Goal: Information Seeking & Learning: Check status

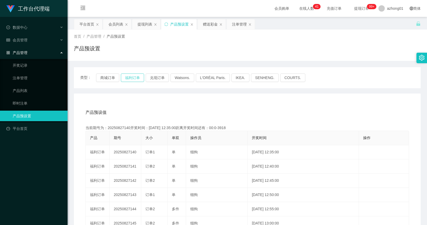
click at [134, 77] on button "福利订单" at bounding box center [132, 78] width 23 height 8
click at [119, 27] on div "会员列表" at bounding box center [115, 24] width 15 height 10
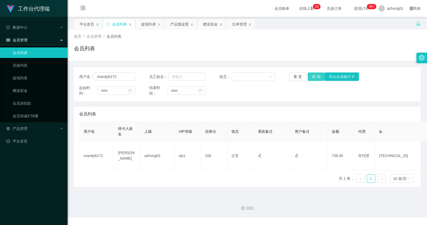
click at [315, 76] on button "查 询" at bounding box center [316, 77] width 17 height 8
click at [263, 102] on div "用户名： mandy6172 员工姓名： 状态： 重 置 查 询 导出会员银行卡 起始时间： 结束时间： 会员列表 用户名 持卡人姓名 上级 VIP等级 信誉…" at bounding box center [247, 127] width 347 height 120
click at [312, 79] on button "查 询" at bounding box center [316, 77] width 17 height 8
click at [312, 79] on div "重 置 查 询 导出会员银行卡" at bounding box center [317, 77] width 56 height 8
click at [314, 78] on button "查 询" at bounding box center [316, 77] width 17 height 8
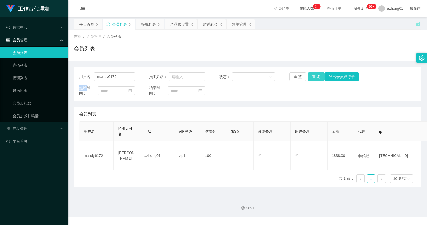
click at [314, 78] on div "重 置 查 询 导出会员银行卡" at bounding box center [317, 77] width 56 height 8
click at [145, 23] on div "提现列表" at bounding box center [148, 24] width 15 height 10
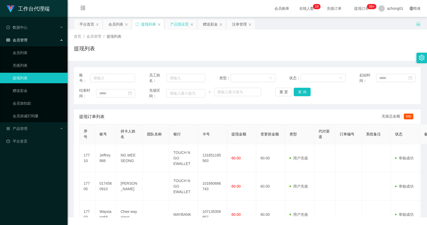
click at [170, 22] on div "产品预设置" at bounding box center [179, 24] width 18 height 10
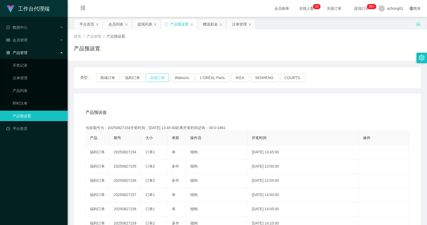
click at [155, 77] on button "兑现订单" at bounding box center [157, 78] width 23 height 8
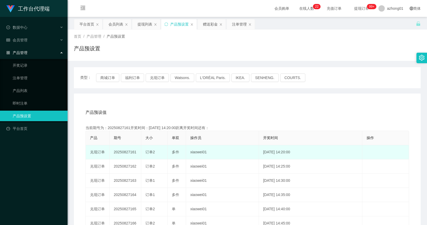
click at [150, 154] on span "订单2" at bounding box center [149, 152] width 9 height 4
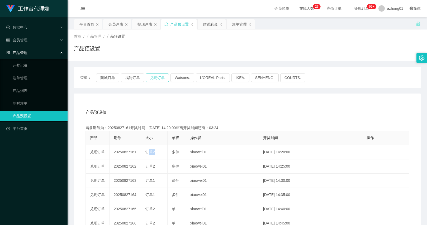
click at [162, 79] on button "兑现订单" at bounding box center [157, 78] width 23 height 8
click at [118, 24] on div "会员列表" at bounding box center [115, 24] width 15 height 10
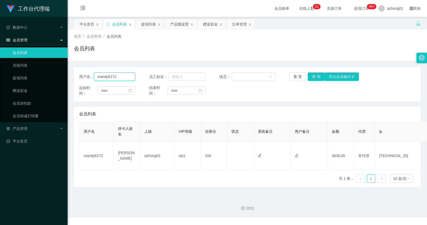
click at [118, 76] on input "mandy6172" at bounding box center [114, 77] width 41 height 8
click at [233, 25] on div "注单管理" at bounding box center [239, 24] width 15 height 10
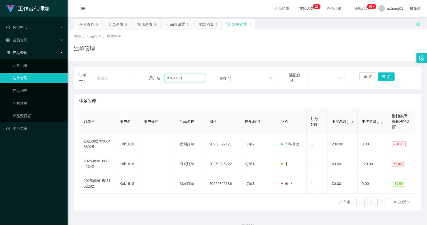
click at [170, 76] on input "Kok1618" at bounding box center [184, 78] width 41 height 8
paste input "mandy6172"
type input "mandy6172"
click at [381, 76] on button "查 询" at bounding box center [386, 77] width 17 height 8
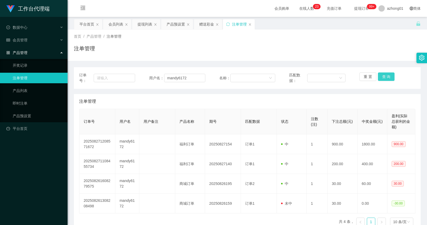
click at [384, 79] on button "查 询" at bounding box center [386, 77] width 17 height 8
click at [384, 79] on div "重 置 查 询" at bounding box center [387, 78] width 56 height 11
click at [384, 79] on button "查 询" at bounding box center [389, 77] width 23 height 8
click at [384, 79] on div "重 置 查 询" at bounding box center [387, 78] width 56 height 11
click at [384, 79] on button "查 询" at bounding box center [389, 77] width 23 height 8
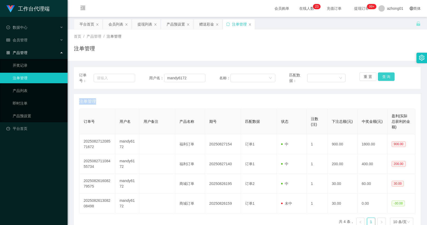
click at [384, 79] on button "查 询" at bounding box center [386, 77] width 17 height 8
click at [384, 79] on div "重 置 查 询" at bounding box center [387, 78] width 56 height 11
click at [384, 79] on button "查 询" at bounding box center [389, 77] width 23 height 8
click at [384, 79] on div "重 置 查 询" at bounding box center [387, 78] width 56 height 11
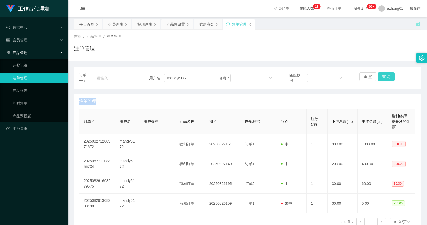
click at [384, 79] on button "查 询" at bounding box center [386, 77] width 17 height 8
click at [384, 79] on div "重 置 查 询" at bounding box center [387, 78] width 56 height 11
click at [384, 79] on button "查 询" at bounding box center [386, 77] width 17 height 8
click at [384, 79] on div "重 置 查 询" at bounding box center [387, 78] width 56 height 11
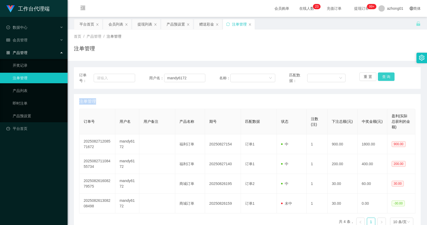
click at [384, 79] on button "查 询" at bounding box center [386, 77] width 17 height 8
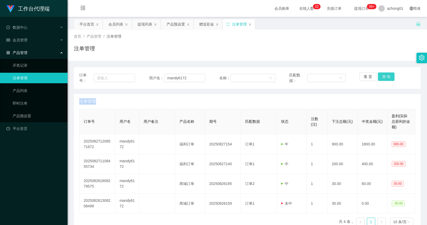
click at [384, 79] on div "重 置 查 询" at bounding box center [387, 78] width 56 height 11
click at [384, 79] on button "查 询" at bounding box center [386, 77] width 17 height 8
click at [384, 79] on div "重 置 查 询" at bounding box center [387, 78] width 56 height 11
click at [384, 79] on button "查 询" at bounding box center [386, 77] width 17 height 8
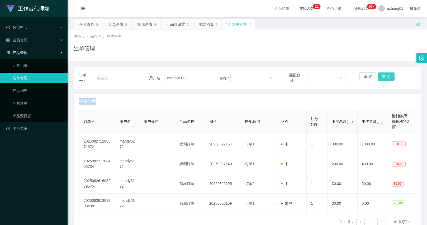
click at [384, 79] on div "重 置 查 询" at bounding box center [387, 78] width 56 height 11
click at [384, 79] on button "查 询" at bounding box center [386, 77] width 17 height 8
click at [384, 79] on div "重 置 查 询" at bounding box center [387, 78] width 56 height 11
click at [384, 79] on button "查 询" at bounding box center [386, 77] width 17 height 8
click at [384, 79] on div "重 置 查 询" at bounding box center [387, 78] width 56 height 11
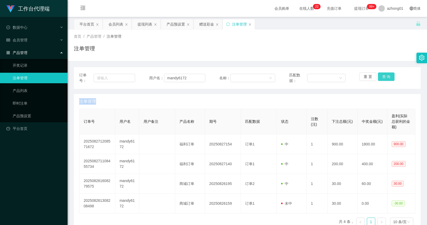
click at [384, 79] on button "查 询" at bounding box center [386, 77] width 17 height 8
click at [384, 79] on div "重 置 查 询" at bounding box center [387, 78] width 56 height 11
click at [384, 79] on button "查 询" at bounding box center [386, 77] width 17 height 8
click at [384, 79] on div "重 置 查 询" at bounding box center [387, 78] width 56 height 11
click at [384, 79] on button "查 询" at bounding box center [386, 77] width 17 height 8
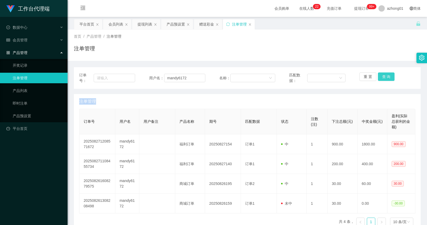
click at [384, 79] on div "重 置 查 询" at bounding box center [387, 78] width 56 height 11
click at [384, 79] on button "查 询" at bounding box center [386, 77] width 17 height 8
click at [384, 79] on div "重 置 查 询" at bounding box center [387, 78] width 56 height 11
click at [384, 79] on button "查 询" at bounding box center [386, 77] width 17 height 8
click at [384, 79] on div "重 置 查 询" at bounding box center [387, 78] width 56 height 11
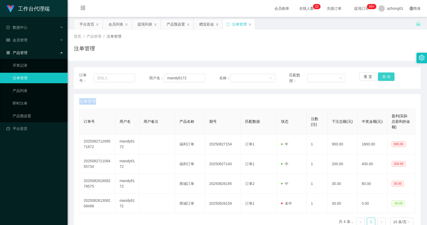
click at [384, 79] on button "查 询" at bounding box center [386, 77] width 17 height 8
click at [384, 79] on div "重 置 查 询" at bounding box center [387, 78] width 56 height 11
click at [384, 79] on button "查 询" at bounding box center [386, 77] width 17 height 8
click at [384, 79] on div "重 置 查 询" at bounding box center [387, 78] width 56 height 11
click at [384, 79] on button "查 询" at bounding box center [386, 77] width 17 height 8
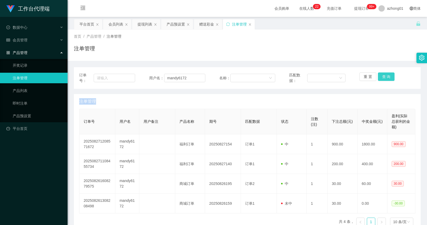
click at [384, 79] on div "重 置 查 询" at bounding box center [387, 78] width 56 height 11
click at [384, 79] on button "查 询" at bounding box center [386, 77] width 17 height 8
click at [384, 79] on div "重 置 查 询" at bounding box center [387, 78] width 56 height 11
click at [384, 79] on button "查 询" at bounding box center [386, 77] width 17 height 8
click at [384, 79] on div "重 置 查 询" at bounding box center [387, 78] width 56 height 11
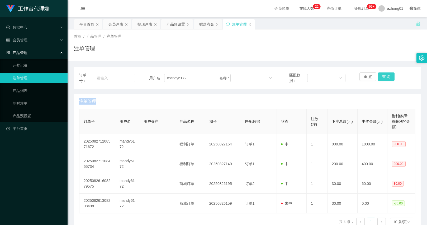
click at [384, 79] on button "查 询" at bounding box center [386, 77] width 17 height 8
click at [384, 79] on div "重 置 查 询" at bounding box center [387, 78] width 56 height 11
click at [384, 79] on button "查 询" at bounding box center [386, 77] width 17 height 8
click at [384, 79] on div "重 置 查 询" at bounding box center [387, 78] width 56 height 11
click at [384, 79] on button "查 询" at bounding box center [386, 77] width 17 height 8
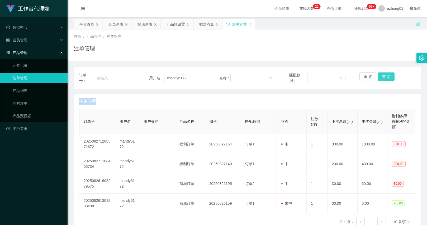
click at [384, 79] on div "重 置 查 询" at bounding box center [387, 78] width 56 height 11
click at [384, 79] on button "查 询" at bounding box center [386, 77] width 17 height 8
click at [384, 79] on div "重 置 查 询" at bounding box center [387, 78] width 56 height 11
click at [384, 79] on button "查 询" at bounding box center [386, 77] width 17 height 8
click at [384, 79] on div "重 置 查 询" at bounding box center [387, 78] width 56 height 11
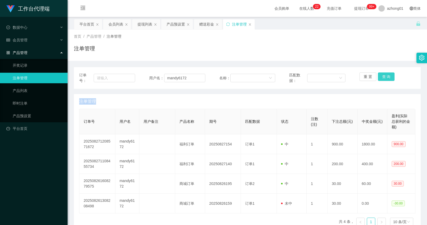
click at [384, 79] on button "查 询" at bounding box center [386, 77] width 17 height 8
click at [384, 79] on div "重 置 查 询" at bounding box center [387, 78] width 56 height 11
click at [384, 79] on button "查 询" at bounding box center [386, 77] width 17 height 8
click at [384, 79] on div "重 置 查 询" at bounding box center [387, 78] width 56 height 11
click at [384, 79] on button "查 询" at bounding box center [386, 77] width 17 height 8
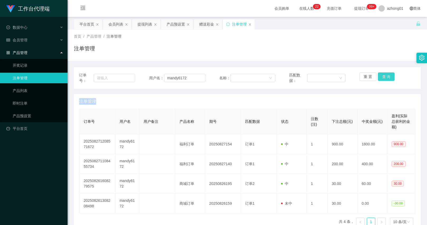
click at [384, 79] on div "重 置 查 询" at bounding box center [387, 78] width 56 height 11
click at [384, 79] on button "查 询" at bounding box center [386, 77] width 17 height 8
click at [384, 79] on div "重 置 查 询" at bounding box center [387, 78] width 56 height 11
click at [384, 79] on button "查 询" at bounding box center [386, 77] width 17 height 8
click at [384, 79] on div "重 置 查 询" at bounding box center [387, 78] width 56 height 11
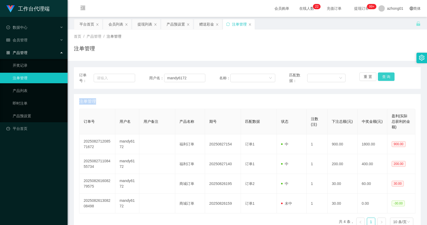
click at [384, 79] on button "查 询" at bounding box center [386, 77] width 17 height 8
click at [384, 79] on div "重 置 查 询" at bounding box center [387, 78] width 56 height 11
click at [384, 79] on button "查 询" at bounding box center [389, 77] width 23 height 8
click at [384, 79] on div "重 置 查 询" at bounding box center [387, 78] width 56 height 11
click at [384, 79] on button "查 询" at bounding box center [386, 77] width 17 height 8
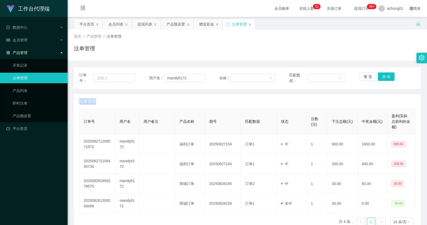
click at [384, 79] on div "重 置 查 询" at bounding box center [387, 78] width 56 height 11
click at [384, 79] on button "查 询" at bounding box center [386, 77] width 17 height 8
click at [384, 79] on div "重 置 查 询" at bounding box center [387, 78] width 56 height 11
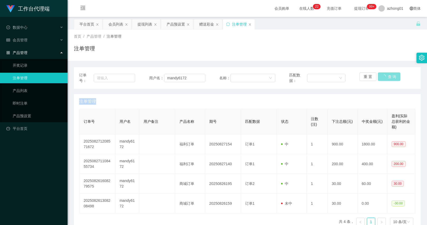
click at [384, 79] on button "查 询" at bounding box center [389, 77] width 23 height 8
click at [384, 79] on button "查 询" at bounding box center [386, 77] width 17 height 8
click at [384, 79] on button "查 询" at bounding box center [389, 77] width 23 height 8
click at [384, 79] on div "重 置 查 询" at bounding box center [387, 78] width 56 height 11
click at [384, 79] on button "查 询" at bounding box center [386, 77] width 17 height 8
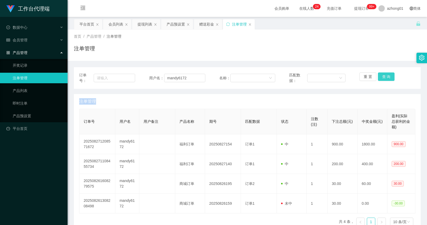
click at [384, 79] on button "查 询" at bounding box center [386, 77] width 17 height 8
click at [384, 79] on div "重 置 查 询" at bounding box center [387, 78] width 56 height 11
click at [384, 79] on button "查 询" at bounding box center [386, 77] width 17 height 8
click at [384, 79] on div "重 置 查 询" at bounding box center [387, 78] width 56 height 11
click at [384, 79] on button "查 询" at bounding box center [386, 77] width 17 height 8
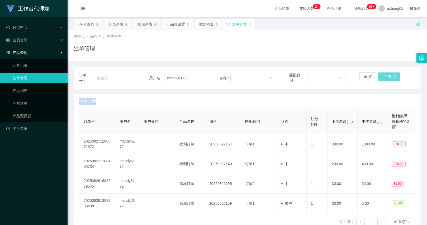
click at [384, 79] on div "重 置 查 询" at bounding box center [387, 78] width 56 height 11
click at [384, 79] on button "查 询" at bounding box center [386, 77] width 17 height 8
click at [384, 79] on div "重 置 查 询" at bounding box center [387, 78] width 56 height 11
click at [384, 79] on button "查 询" at bounding box center [386, 77] width 17 height 8
click at [384, 79] on button "查 询" at bounding box center [389, 77] width 23 height 8
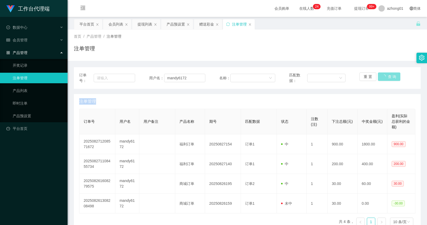
click at [384, 79] on button "查 询" at bounding box center [389, 77] width 23 height 8
click at [384, 79] on button "查 询" at bounding box center [386, 77] width 17 height 8
click at [384, 74] on button "查 询" at bounding box center [386, 77] width 17 height 8
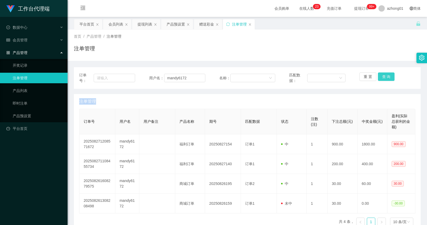
click at [384, 74] on div "重 置 查 询" at bounding box center [387, 78] width 56 height 11
click at [384, 74] on button "查 询" at bounding box center [386, 77] width 17 height 8
click at [384, 74] on div "重 置 查 询" at bounding box center [387, 78] width 56 height 11
click at [384, 74] on button "查 询" at bounding box center [386, 77] width 17 height 8
click at [384, 74] on div "重 置 查 询" at bounding box center [387, 78] width 56 height 11
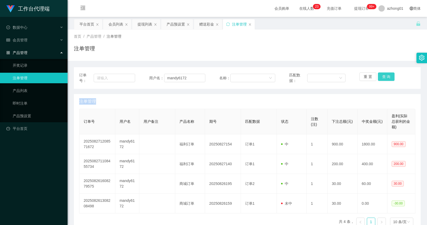
click at [384, 74] on button "查 询" at bounding box center [386, 77] width 17 height 8
click at [384, 74] on div "重 置 查 询" at bounding box center [387, 78] width 56 height 11
click at [384, 74] on button "查 询" at bounding box center [386, 77] width 17 height 8
click at [384, 74] on div "重 置 查 询" at bounding box center [387, 78] width 56 height 11
click at [384, 74] on button "查 询" at bounding box center [386, 77] width 17 height 8
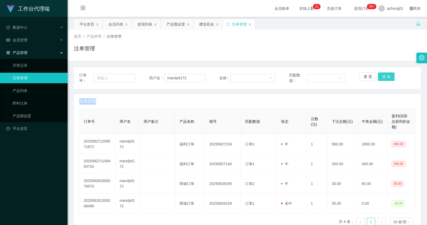
click at [378, 75] on button "查 询" at bounding box center [386, 77] width 17 height 8
click at [387, 79] on button "查 询" at bounding box center [386, 77] width 17 height 8
click at [387, 79] on div "重 置 查 询" at bounding box center [387, 78] width 56 height 11
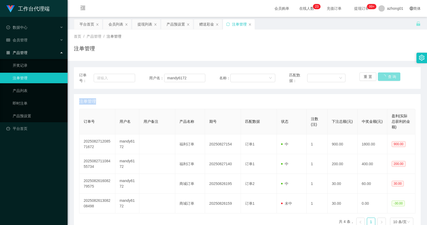
click at [387, 79] on button "查 询" at bounding box center [389, 77] width 23 height 8
click at [387, 79] on div "重 置 查 询" at bounding box center [387, 78] width 56 height 11
click at [387, 79] on button "查 询" at bounding box center [389, 77] width 23 height 8
click at [387, 79] on div "重 置 查 询" at bounding box center [387, 78] width 56 height 11
click at [387, 79] on button "查 询" at bounding box center [389, 77] width 23 height 8
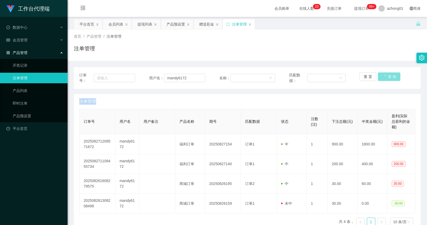
click at [387, 79] on div "重 置 查 询" at bounding box center [387, 78] width 56 height 11
click at [387, 79] on button "查 询" at bounding box center [389, 77] width 23 height 8
click at [387, 79] on div "重 置 查 询" at bounding box center [387, 78] width 56 height 11
click at [387, 79] on button "查 询" at bounding box center [386, 77] width 17 height 8
click at [387, 79] on div "重 置 查 询" at bounding box center [387, 78] width 56 height 11
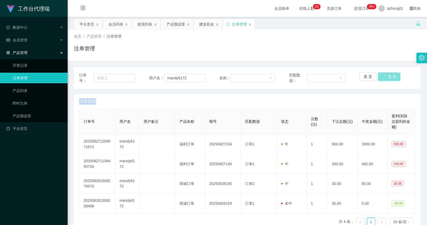
click at [387, 79] on button "查 询" at bounding box center [389, 77] width 23 height 8
click at [387, 79] on div "重 置 查 询" at bounding box center [387, 78] width 56 height 11
click at [387, 79] on button "查 询" at bounding box center [386, 77] width 17 height 8
click at [387, 79] on div "重 置 查 询" at bounding box center [387, 78] width 56 height 11
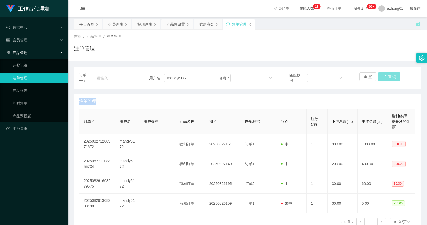
click at [387, 79] on button "查 询" at bounding box center [389, 77] width 23 height 8
click at [387, 79] on div "重 置 查 询" at bounding box center [387, 78] width 56 height 11
click at [387, 79] on button "查 询" at bounding box center [389, 77] width 23 height 8
click at [387, 79] on div "重 置 查 询" at bounding box center [387, 78] width 56 height 11
click at [387, 79] on button "查 询" at bounding box center [389, 77] width 23 height 8
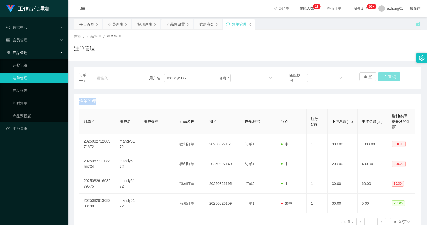
click at [387, 79] on div "重 置 查 询" at bounding box center [387, 78] width 56 height 11
click at [387, 79] on button "查 询" at bounding box center [386, 77] width 17 height 8
click at [387, 79] on button "查 询" at bounding box center [389, 77] width 23 height 8
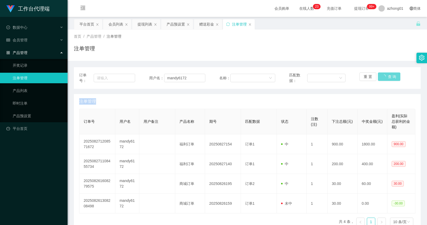
click at [387, 79] on div "重 置 查 询" at bounding box center [387, 78] width 56 height 11
click at [387, 79] on button "查 询" at bounding box center [386, 77] width 17 height 8
click at [387, 79] on div "重 置 查 询" at bounding box center [387, 78] width 56 height 11
click at [387, 79] on button "查 询" at bounding box center [386, 77] width 17 height 8
click at [387, 79] on div "重 置 查 询" at bounding box center [387, 78] width 56 height 11
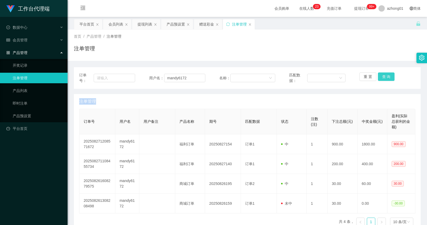
click at [387, 79] on button "查 询" at bounding box center [386, 77] width 17 height 8
click at [387, 79] on div "重 置 查 询" at bounding box center [387, 78] width 56 height 11
click at [387, 79] on button "查 询" at bounding box center [386, 77] width 17 height 8
click at [387, 79] on div "重 置 查 询" at bounding box center [387, 78] width 56 height 11
click at [387, 79] on button "查 询" at bounding box center [386, 77] width 17 height 8
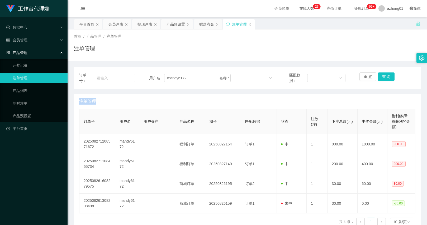
click at [387, 79] on div "重 置 查 询" at bounding box center [387, 78] width 56 height 11
click at [387, 79] on button "查 询" at bounding box center [386, 77] width 17 height 8
click at [387, 79] on div "重 置 查 询" at bounding box center [387, 78] width 56 height 11
click at [387, 79] on button "查 询" at bounding box center [386, 77] width 17 height 8
click at [387, 79] on div "重 置 查 询" at bounding box center [387, 78] width 56 height 11
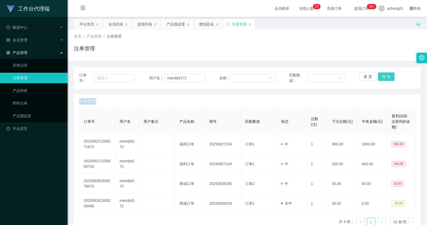
click at [387, 79] on button "查 询" at bounding box center [386, 77] width 17 height 8
click at [387, 79] on div "重 置 查 询" at bounding box center [387, 78] width 56 height 11
click at [387, 79] on button "查 询" at bounding box center [386, 77] width 17 height 8
click at [387, 79] on div "重 置 查 询" at bounding box center [387, 78] width 56 height 11
click at [387, 79] on button "查 询" at bounding box center [389, 77] width 23 height 8
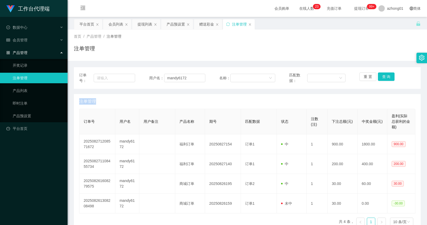
click at [387, 79] on div "重 置 查 询" at bounding box center [387, 78] width 56 height 11
click at [387, 79] on button "查 询" at bounding box center [386, 77] width 17 height 8
click at [387, 79] on div "重 置 查 询" at bounding box center [387, 78] width 56 height 11
click at [387, 79] on button "查 询" at bounding box center [389, 77] width 23 height 8
click at [387, 79] on div "重 置 查 询" at bounding box center [387, 78] width 56 height 11
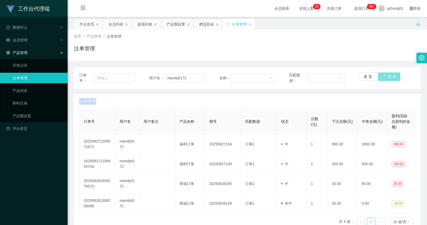
click at [387, 79] on button "查 询" at bounding box center [389, 77] width 23 height 8
click at [380, 78] on button "查 询" at bounding box center [386, 77] width 17 height 8
click at [380, 78] on div "重 置 查 询" at bounding box center [387, 78] width 56 height 11
click at [380, 78] on button "查 询" at bounding box center [386, 77] width 17 height 8
click at [380, 78] on div "重 置 查 询" at bounding box center [387, 78] width 56 height 11
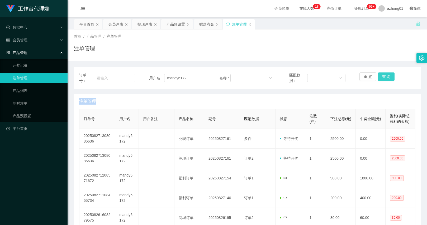
click at [380, 78] on button "查 询" at bounding box center [386, 77] width 17 height 8
click at [380, 78] on div "重 置 查 询" at bounding box center [387, 78] width 56 height 11
click at [380, 78] on button "查 询" at bounding box center [386, 77] width 17 height 8
click at [383, 78] on button "查 询" at bounding box center [386, 77] width 17 height 8
click at [180, 80] on input "mandy6172" at bounding box center [184, 78] width 41 height 8
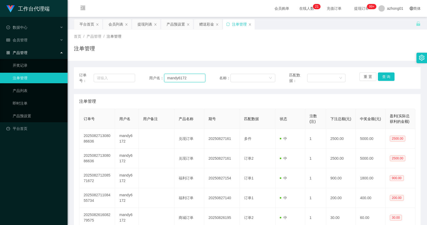
click at [180, 80] on input "mandy6172" at bounding box center [184, 78] width 41 height 8
click at [115, 27] on div "会员列表" at bounding box center [115, 24] width 15 height 10
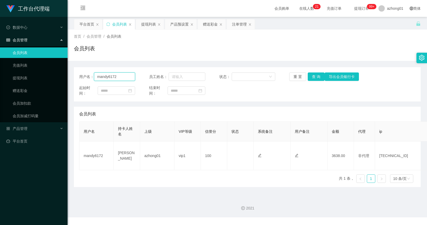
click at [131, 77] on input "mandy6172" at bounding box center [114, 77] width 41 height 8
click at [319, 77] on button "查 询" at bounding box center [316, 77] width 17 height 8
click at [192, 72] on div "用户名： mandy6172 员工姓名： 状态： 重 置 查 询 导出会员银行卡 起始时间： 结束时间：" at bounding box center [247, 84] width 347 height 34
click at [197, 72] on div "用户名： mandy6172 员工姓名： 状态： 重 置 查 询 导出会员银行卡 起始时间： 结束时间：" at bounding box center [247, 84] width 347 height 34
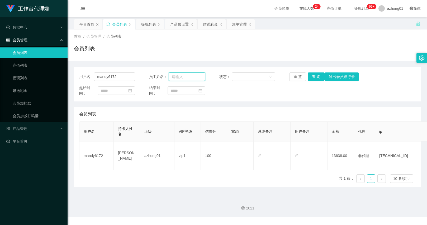
click at [194, 77] on input "text" at bounding box center [187, 77] width 37 height 8
type input "11138"
